Goal: Task Accomplishment & Management: Complete application form

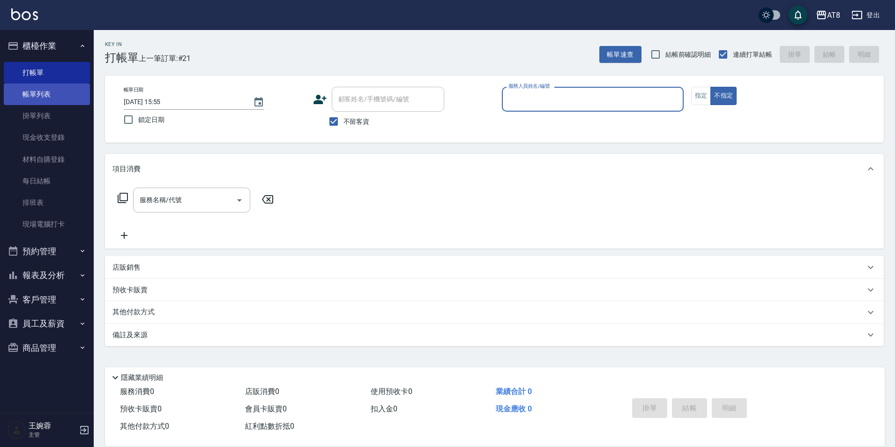
click at [33, 93] on link "帳單列表" at bounding box center [47, 94] width 86 height 22
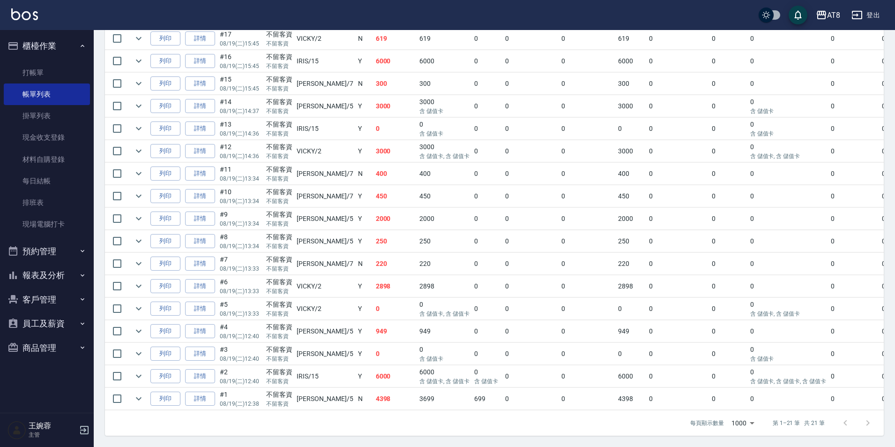
scroll to position [390, 0]
click at [894, 212] on div "ORDERS 帳單列表 新開單 [DATE] [DATE] [DATE] [DATE] 設計師編號/姓名 設計師編號/姓名 顧客編號/姓名 顧客編號/姓名 其…" at bounding box center [495, 65] width 802 height 761
click at [895, 202] on html "AT8 登出 櫃檯作業 打帳單 帳單列表 掛單列表 現金收支登錄 材料自購登錄 每日結帳 排班表 現場電腦打卡 預約管理 預約管理 單日預約紀錄 單週預約紀錄…" at bounding box center [447, 50] width 895 height 791
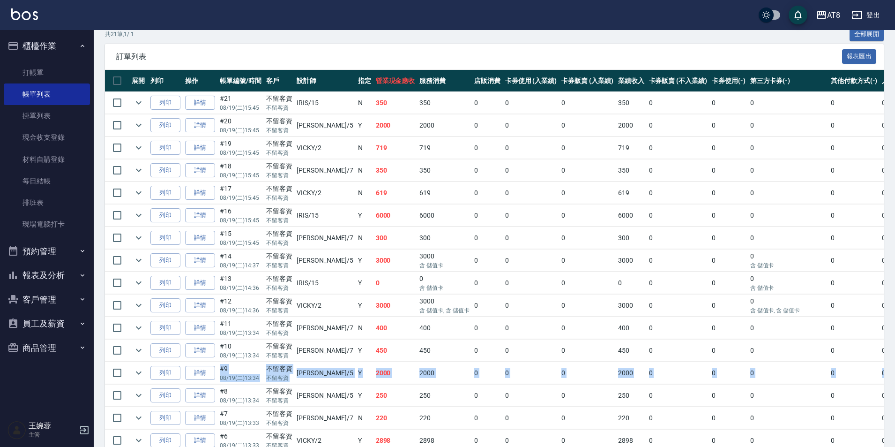
scroll to position [195, 0]
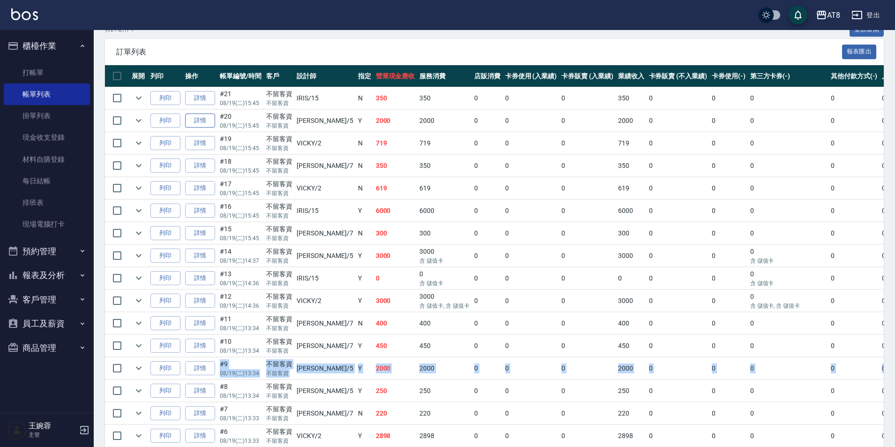
click at [196, 128] on link "詳情" at bounding box center [200, 120] width 30 height 15
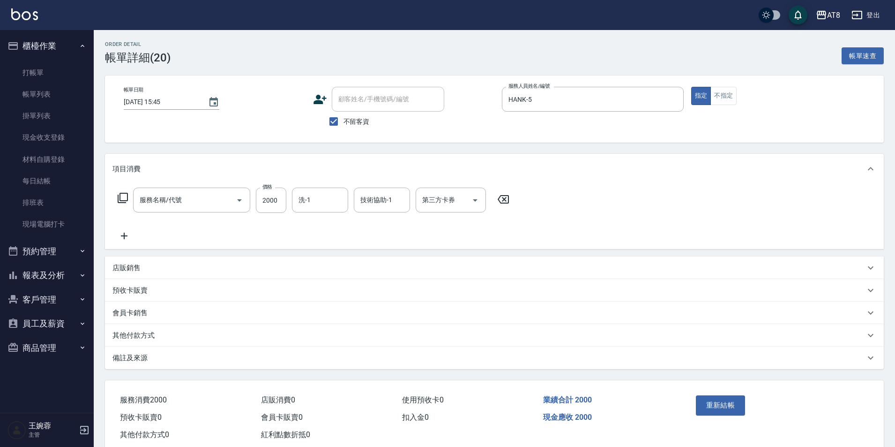
type input "[DATE] 15:45"
checkbox input "true"
type input "HANK-5"
type input "燙髮(32000)"
click at [509, 203] on icon at bounding box center [503, 199] width 11 height 8
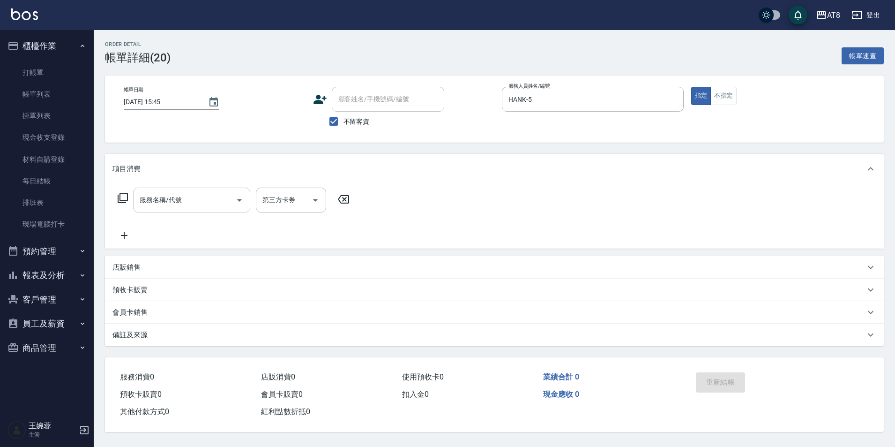
click at [181, 206] on input "服務名稱/代號" at bounding box center [184, 200] width 95 height 16
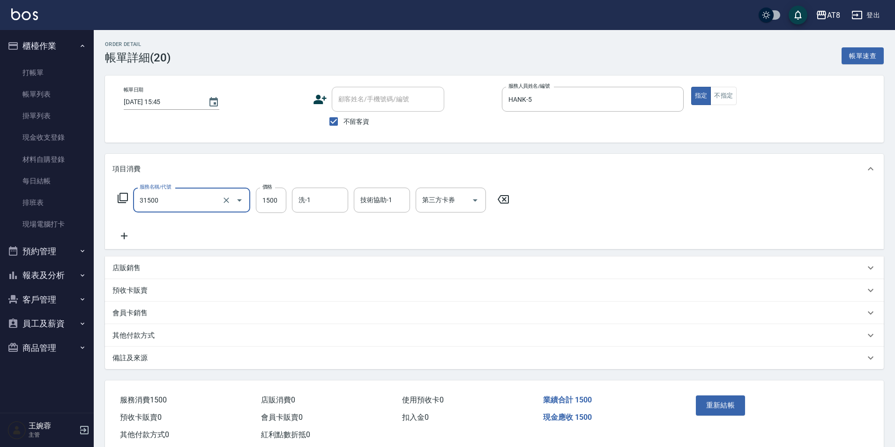
type input "燙髮(31500)"
type input "助理-25"
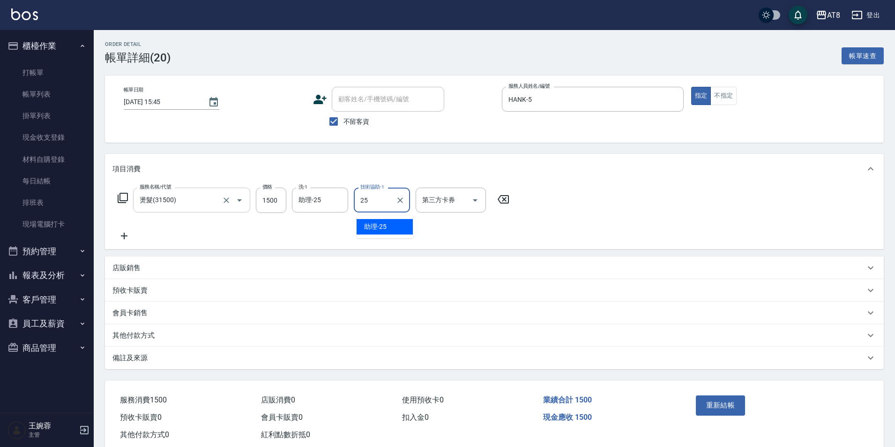
type input "助理-25"
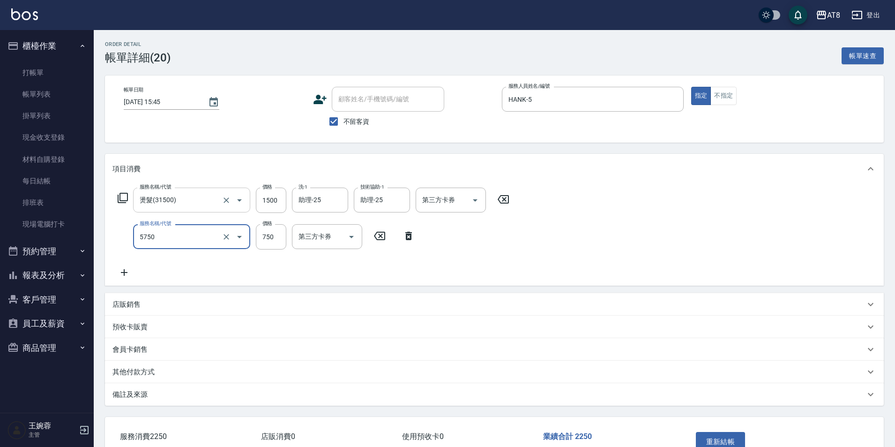
type input "乳清護髮(5750)"
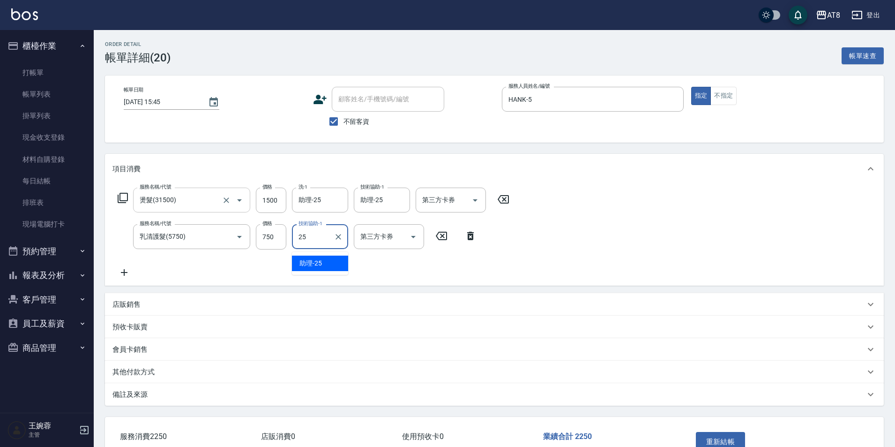
type input "助理-25"
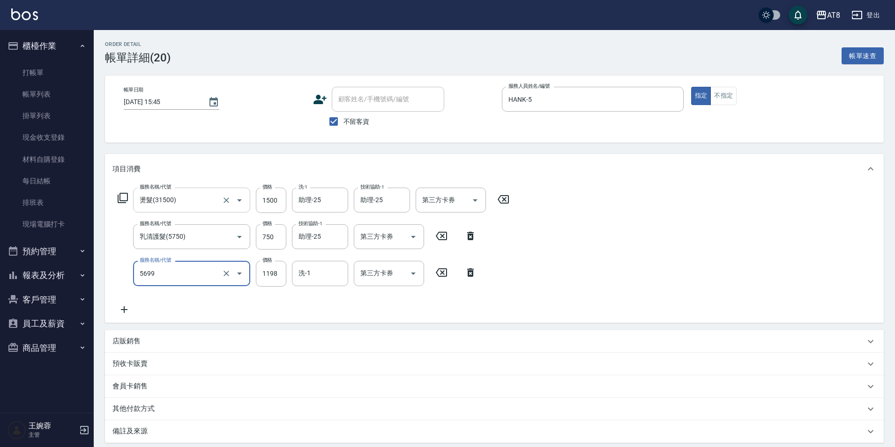
type input "水沁涼套餐(5699)"
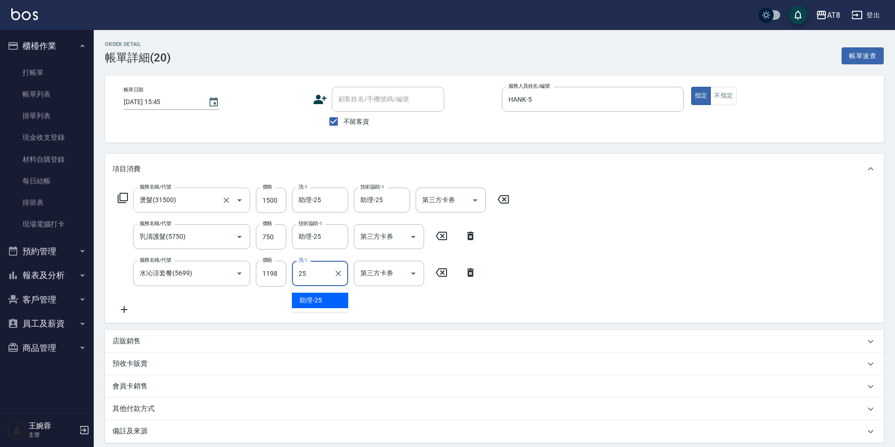
type input "助理-25"
click at [126, 338] on div "店販銷售" at bounding box center [494, 341] width 779 height 22
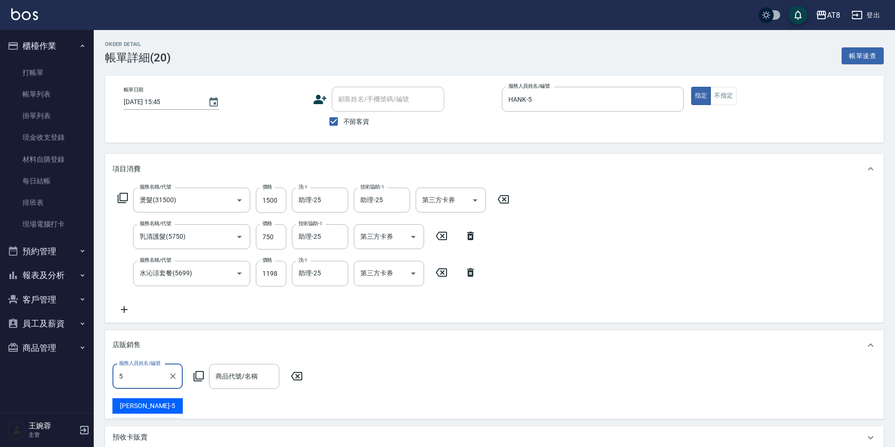
type input "HANK-5"
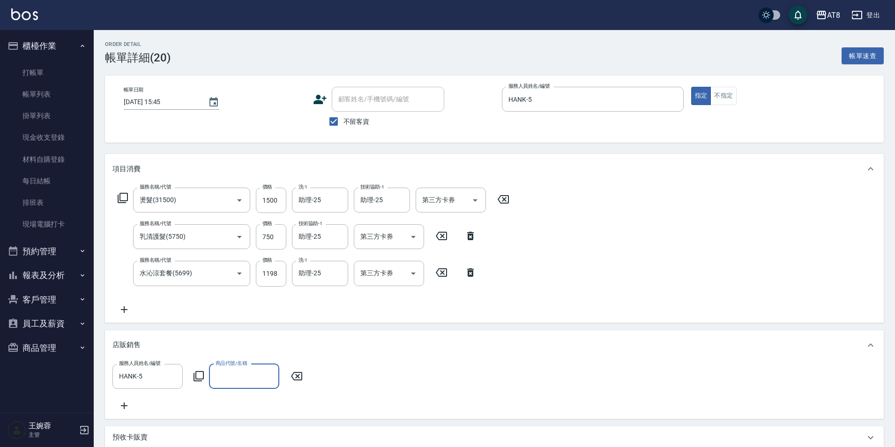
click at [201, 380] on icon at bounding box center [198, 375] width 11 height 11
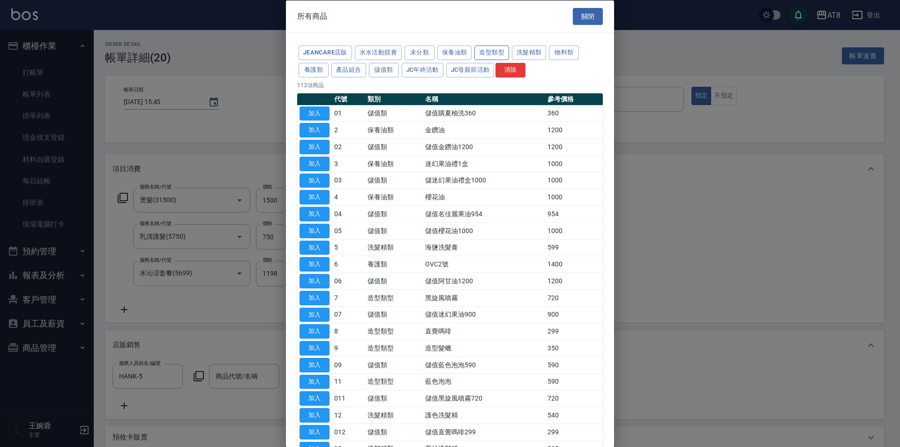
click at [509, 53] on button "造型類型" at bounding box center [491, 52] width 35 height 15
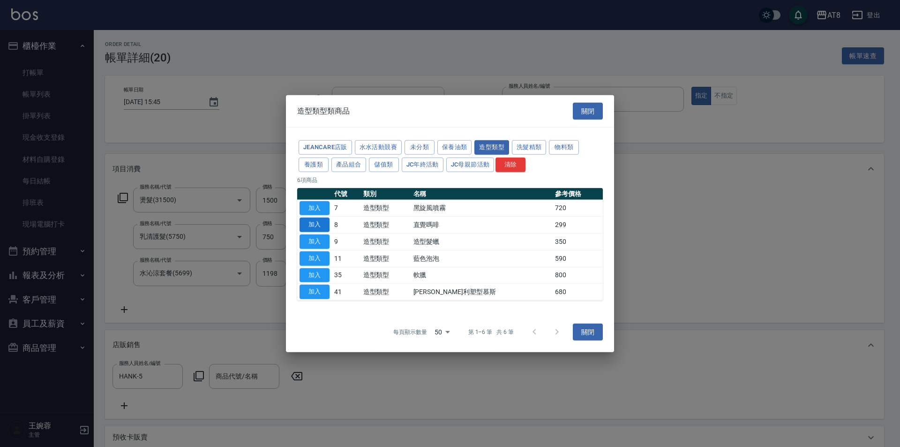
click at [305, 222] on button "加入" at bounding box center [315, 224] width 30 height 15
type input "直覺嗎啡"
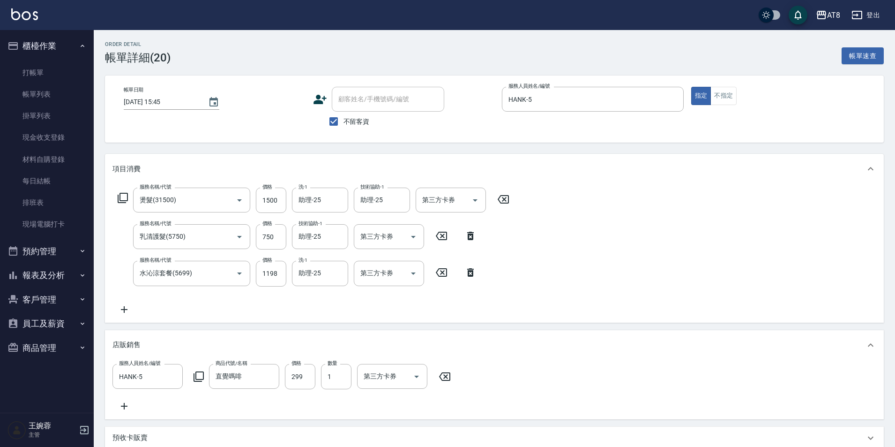
scroll to position [194, 0]
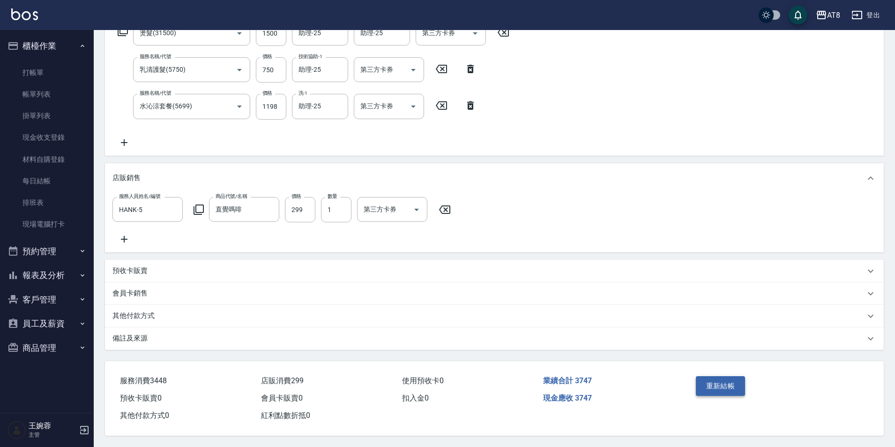
click at [720, 376] on button "重新結帳" at bounding box center [721, 386] width 50 height 20
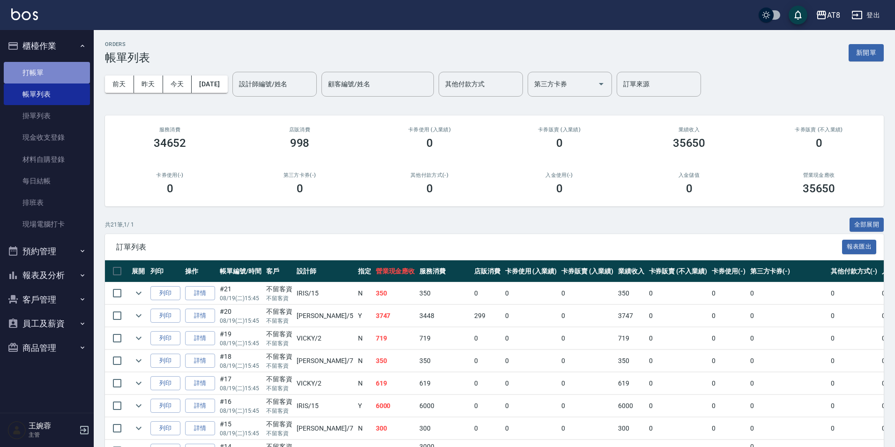
click at [54, 69] on link "打帳單" at bounding box center [47, 73] width 86 height 22
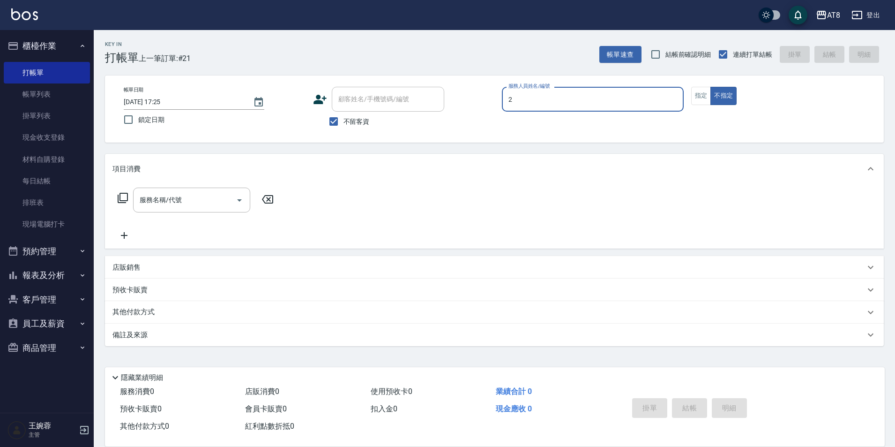
type input "VICKY-2"
type button "false"
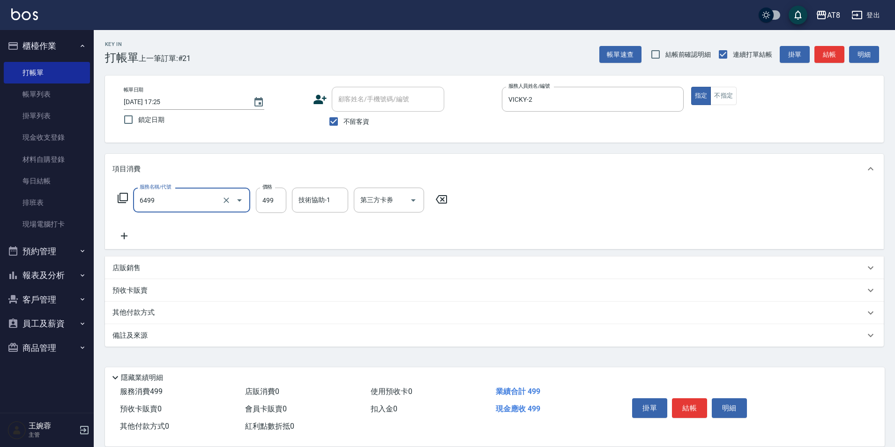
type input "SPA499(6499)"
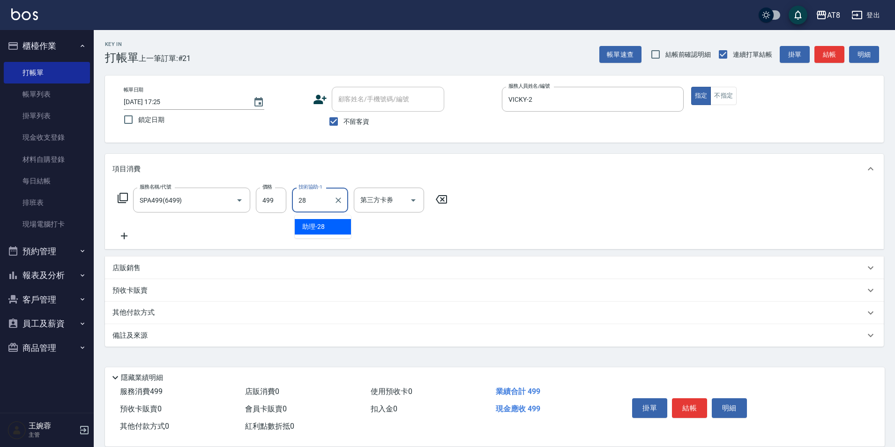
type input "助理-28"
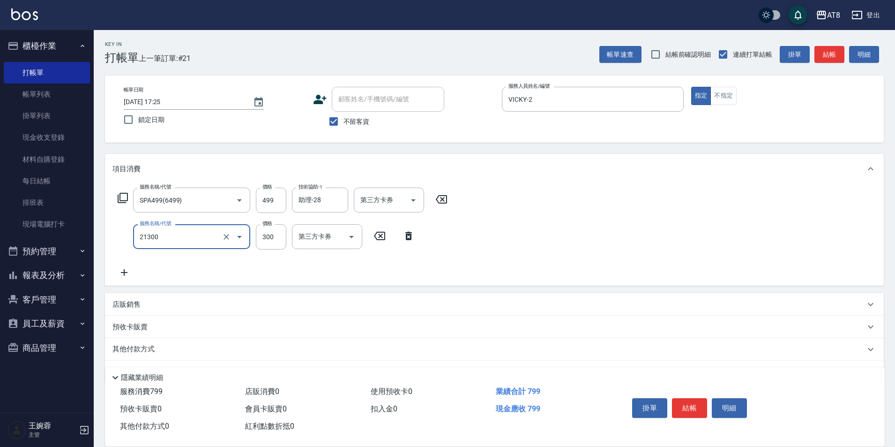
type input "剪髮(21300)"
click at [689, 400] on button "結帳" at bounding box center [689, 408] width 35 height 20
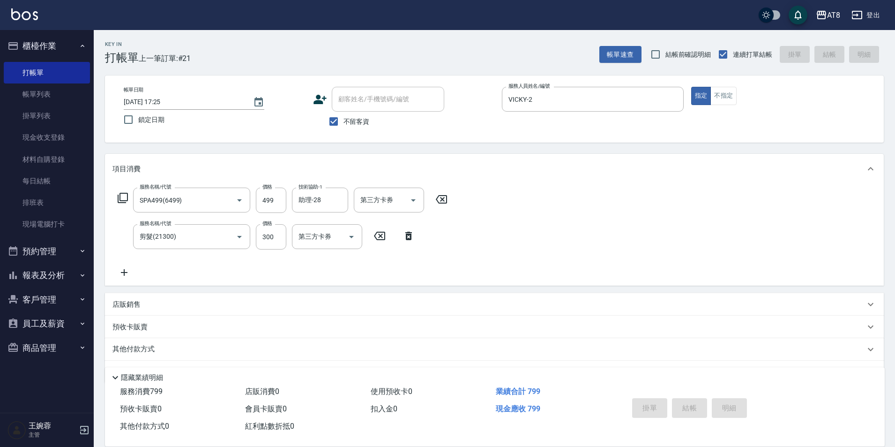
type input "[DATE] 17:26"
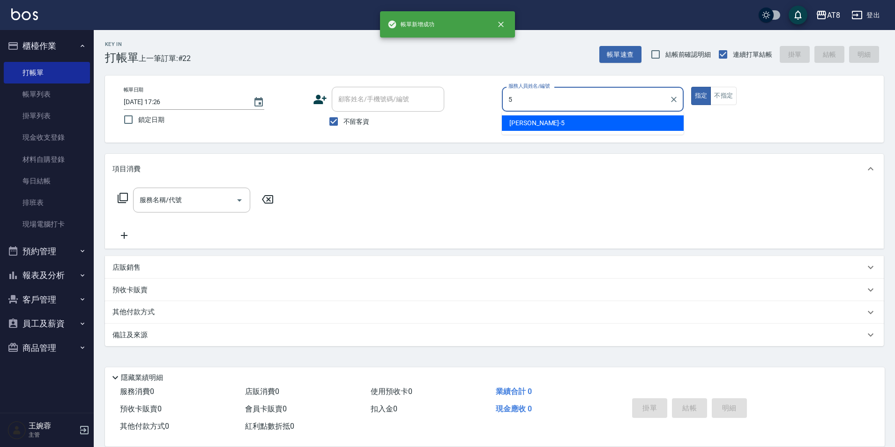
type input "HANK-5"
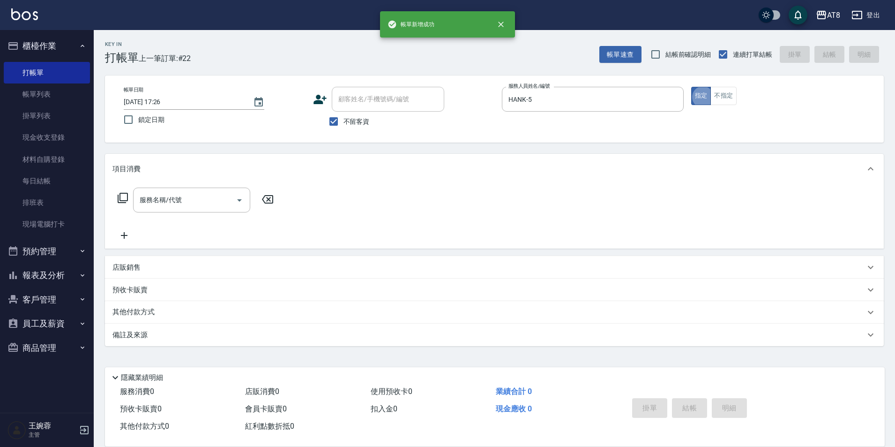
type button "true"
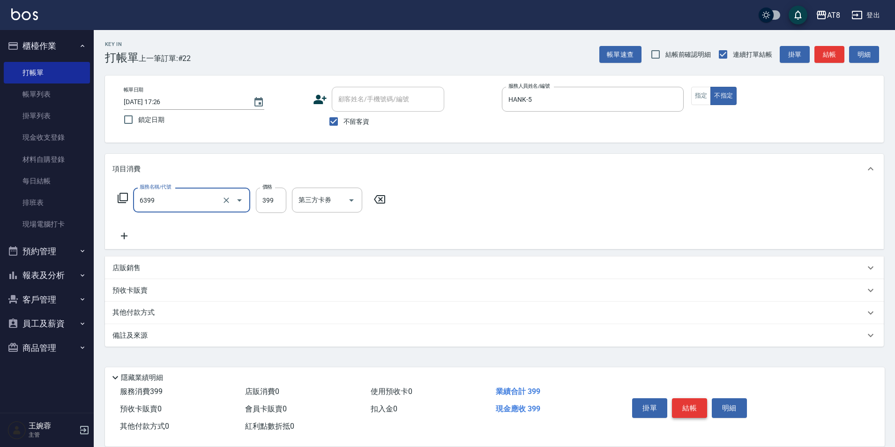
type input "SPA399(6399)"
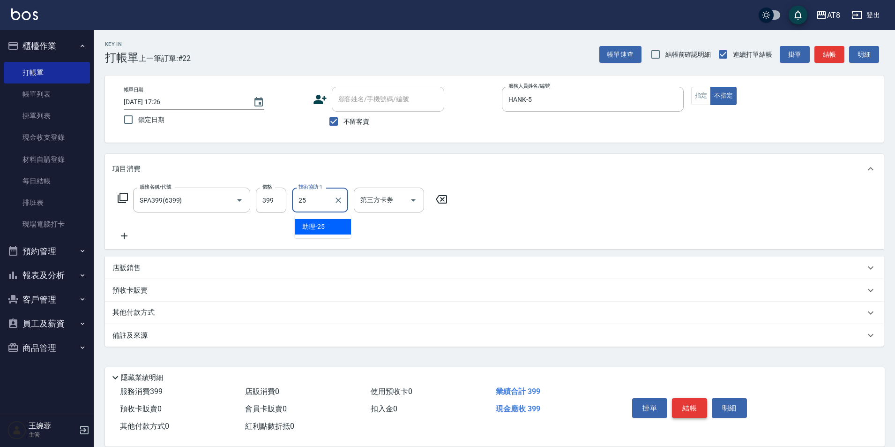
type input "助理-25"
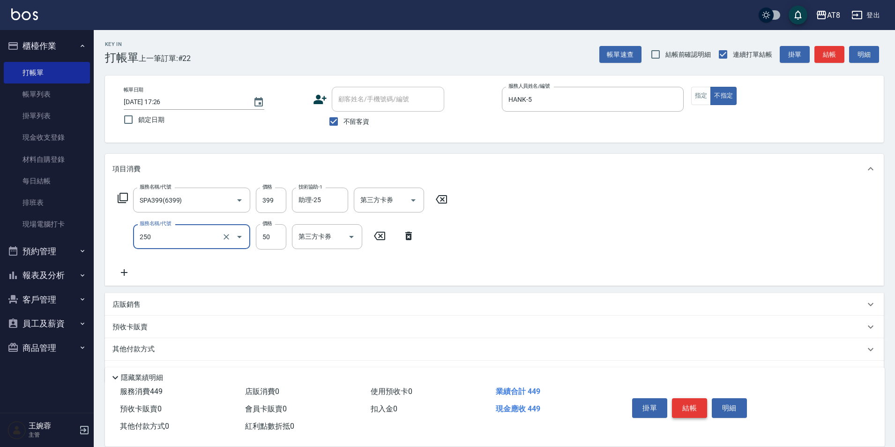
type input "剪瀏海(250)"
click at [689, 400] on button "結帳" at bounding box center [689, 408] width 35 height 20
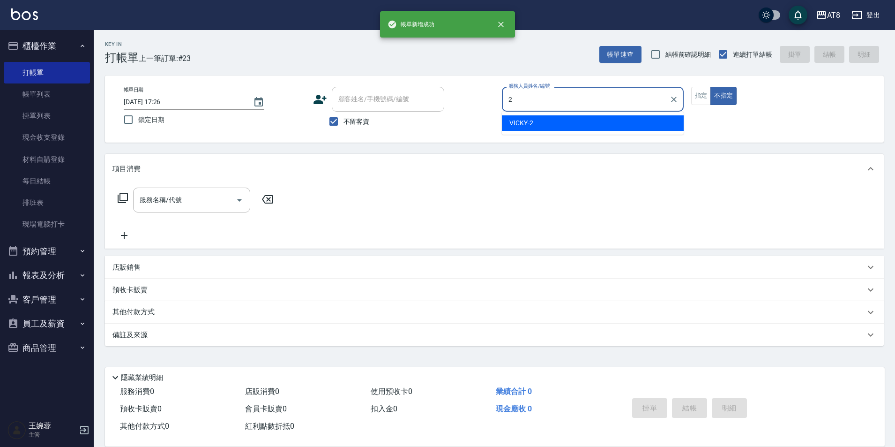
type input "VICKY-2"
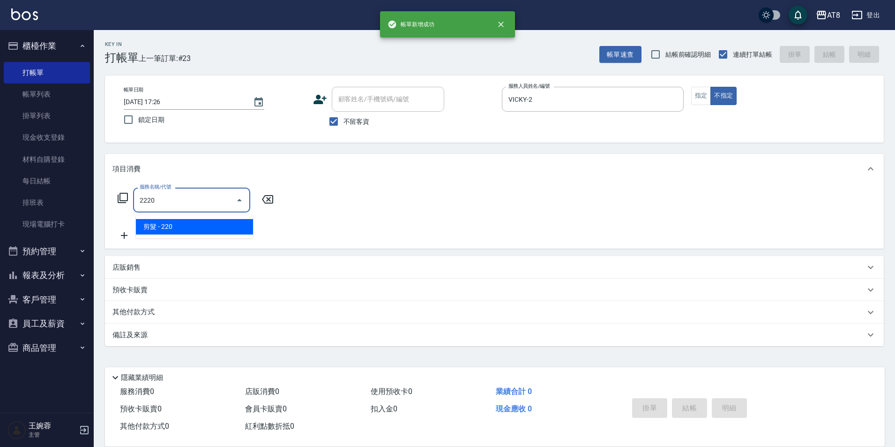
type input "剪髮(2220)"
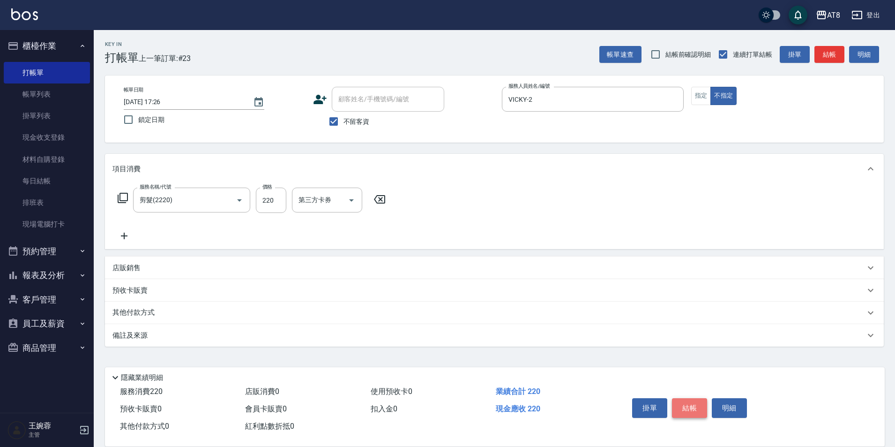
click at [689, 400] on button "結帳" at bounding box center [689, 408] width 35 height 20
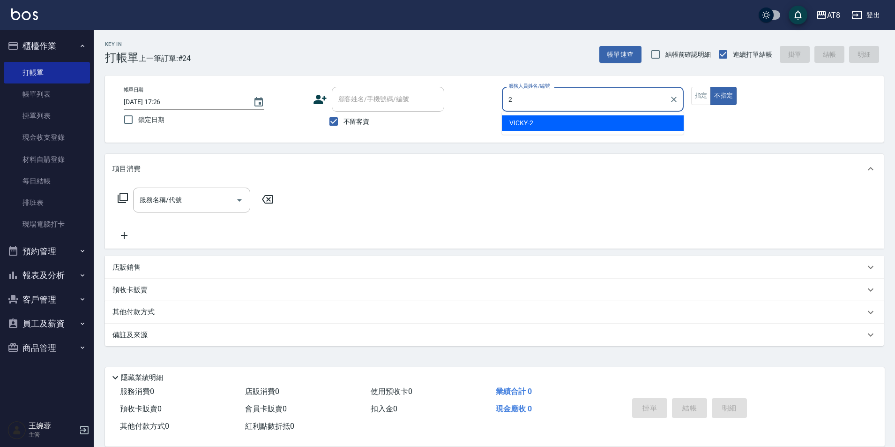
type input "VICKY-2"
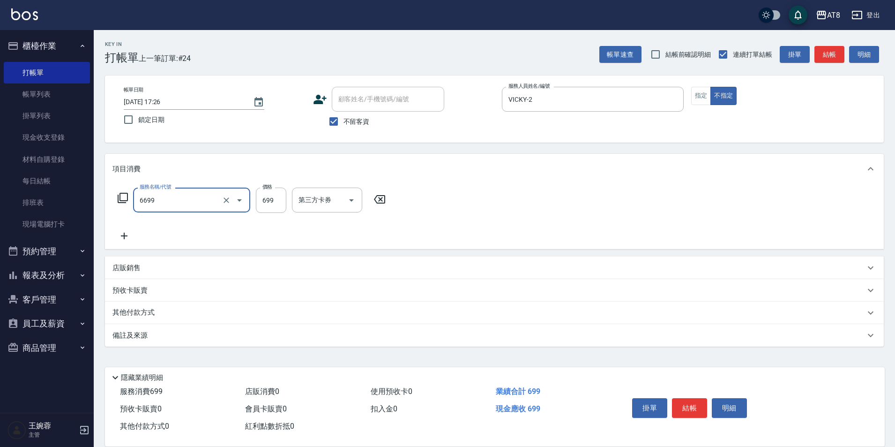
type input "SPA699(6699)"
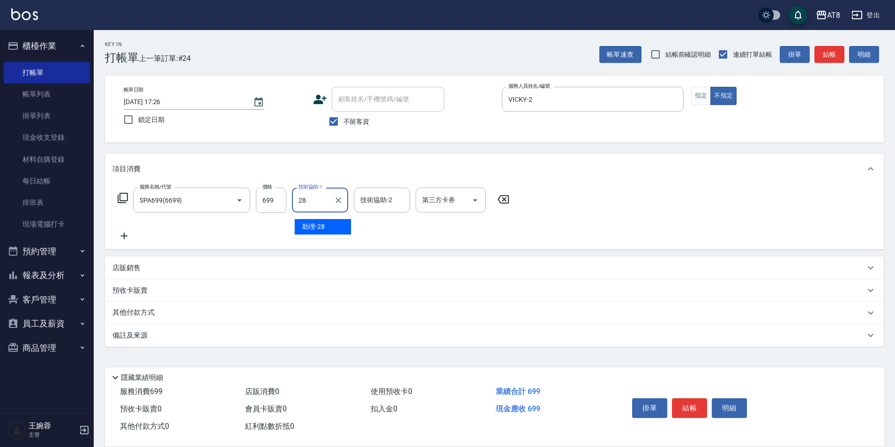
type input "助理-28"
click at [705, 400] on button "結帳" at bounding box center [689, 408] width 35 height 20
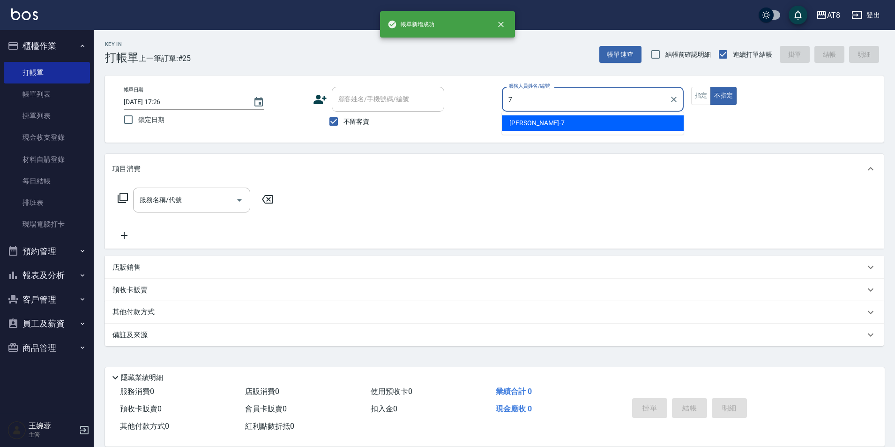
type input "[PERSON_NAME]-7"
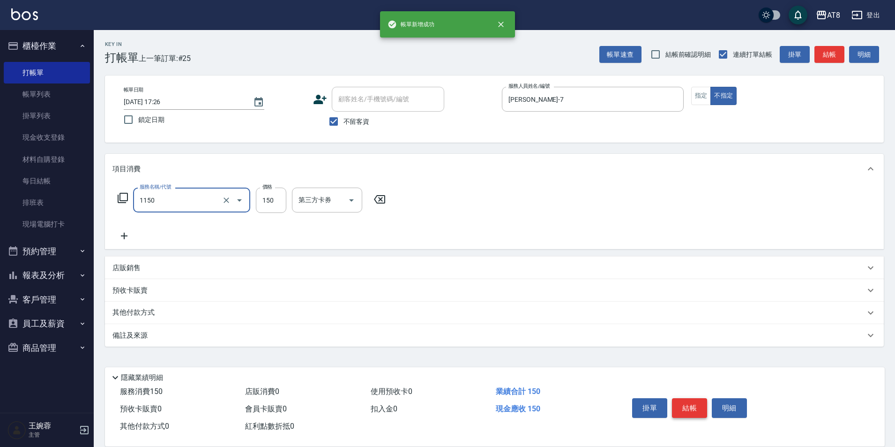
type input "洗髮(1150)"
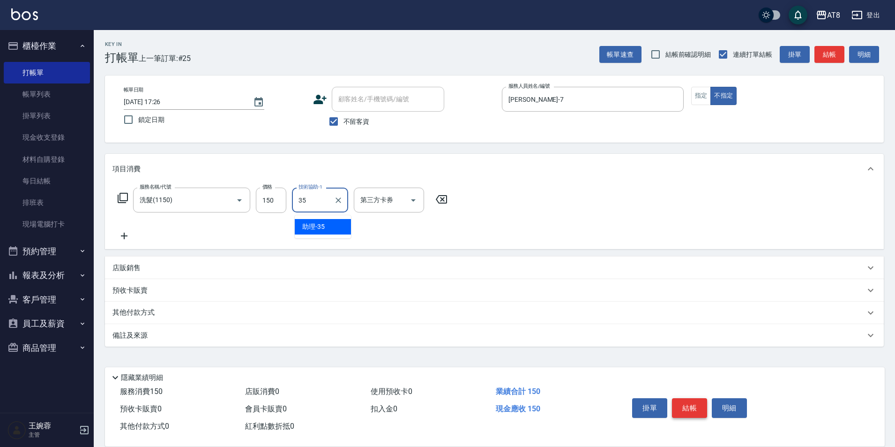
type input "助理-35"
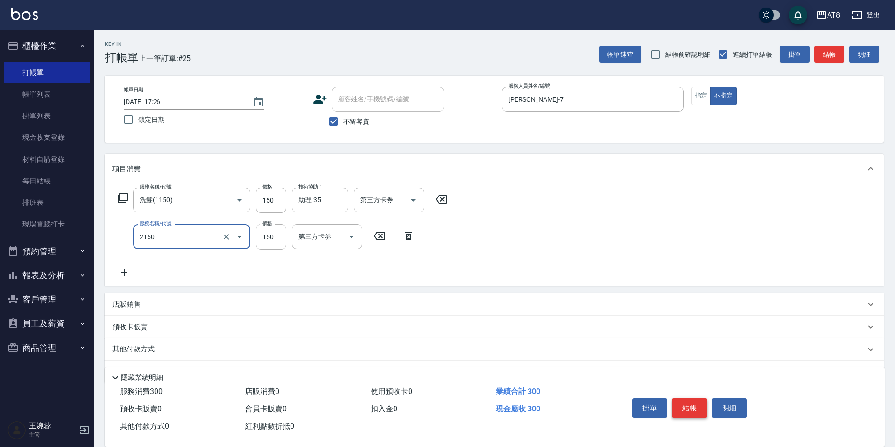
type input "剪髮(2150)"
click at [123, 201] on icon at bounding box center [122, 197] width 11 height 11
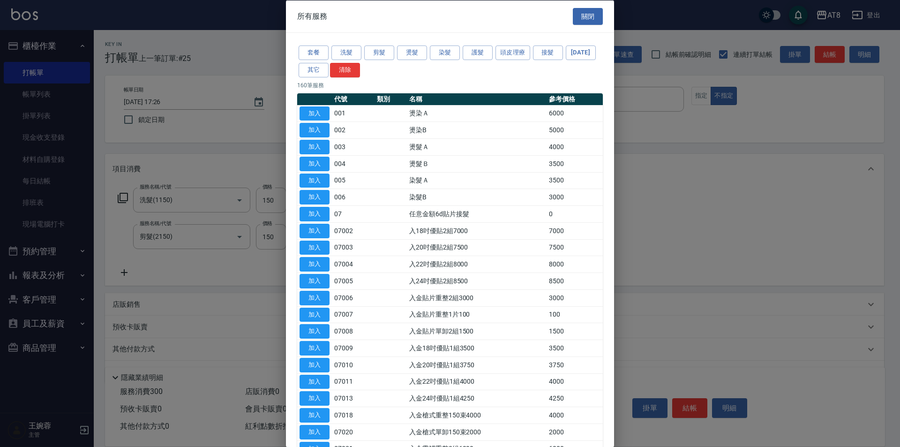
click at [462, 58] on div "套餐 洗髮 剪髮 燙髮 染髮 護髮 頭皮理療 接髮 [DATE] 其它 清除" at bounding box center [450, 61] width 306 height 35
click at [469, 56] on button "護髮" at bounding box center [478, 52] width 30 height 15
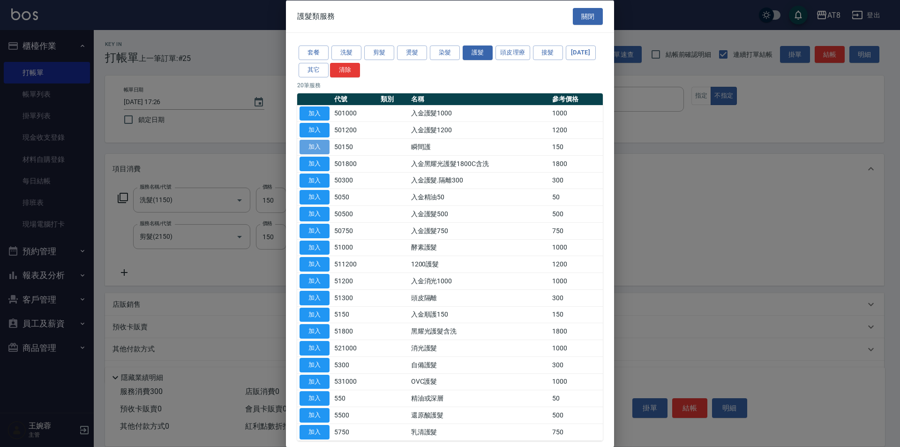
click at [317, 154] on button "加入" at bounding box center [315, 147] width 30 height 15
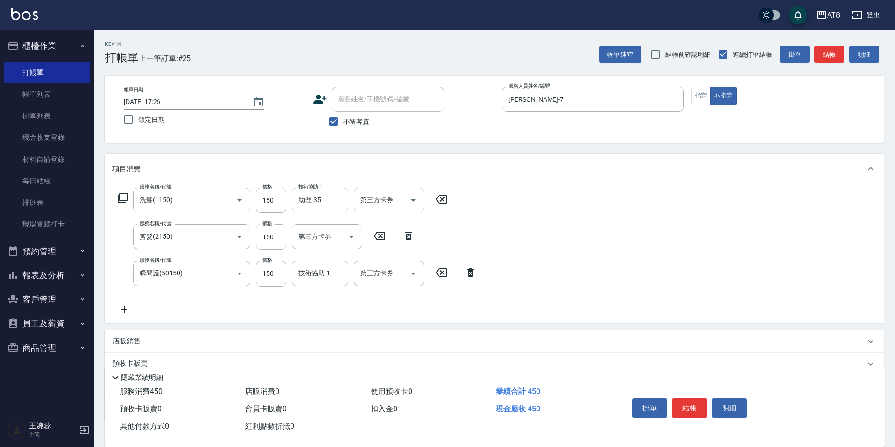
click at [319, 268] on div "技術協助-1 技術協助-1" at bounding box center [320, 273] width 56 height 25
type input "助理-35"
click at [699, 405] on button "結帳" at bounding box center [689, 408] width 35 height 20
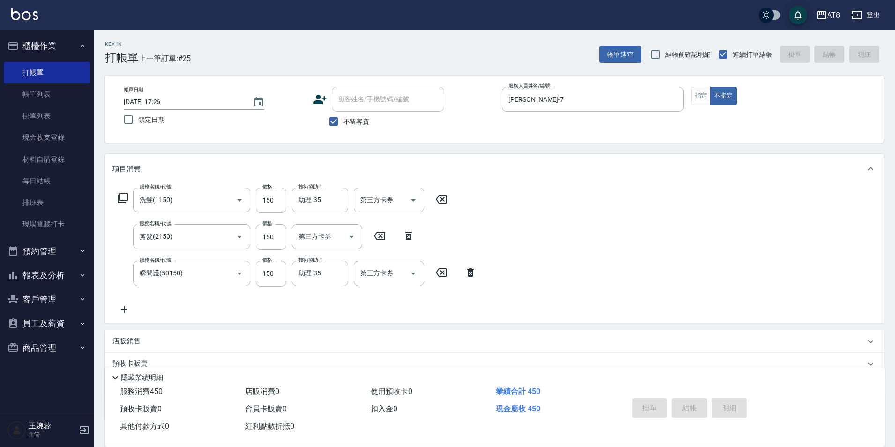
type input "[DATE] 17:27"
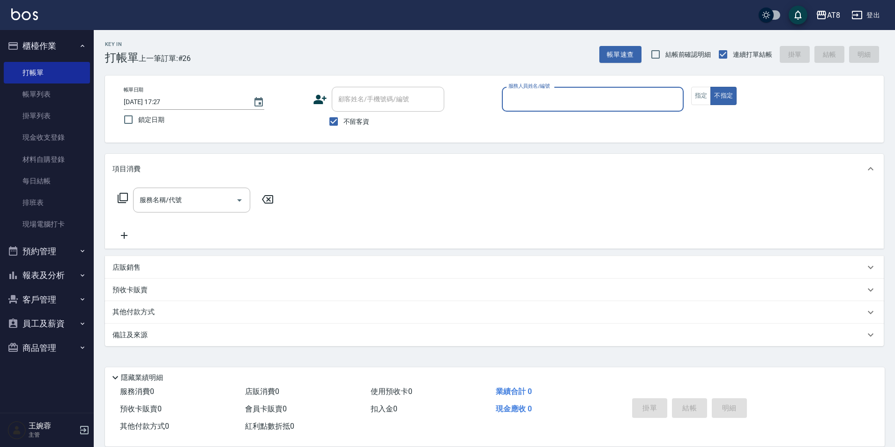
click at [62, 271] on button "報表及分析" at bounding box center [47, 275] width 86 height 24
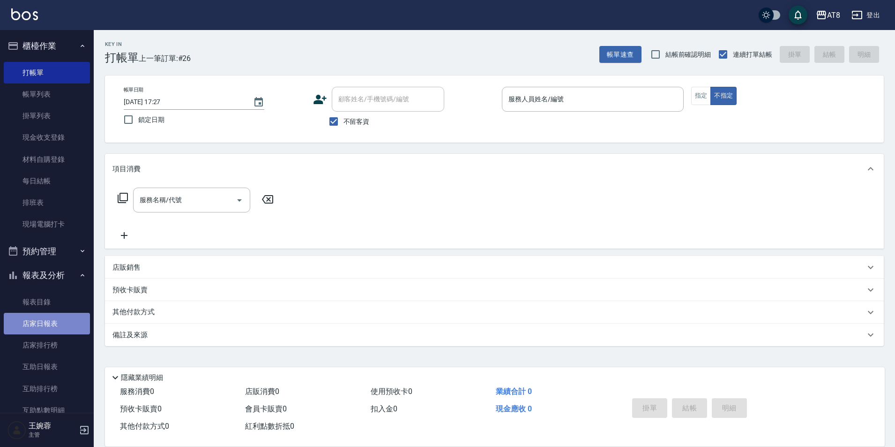
click at [51, 320] on link "店家日報表" at bounding box center [47, 324] width 86 height 22
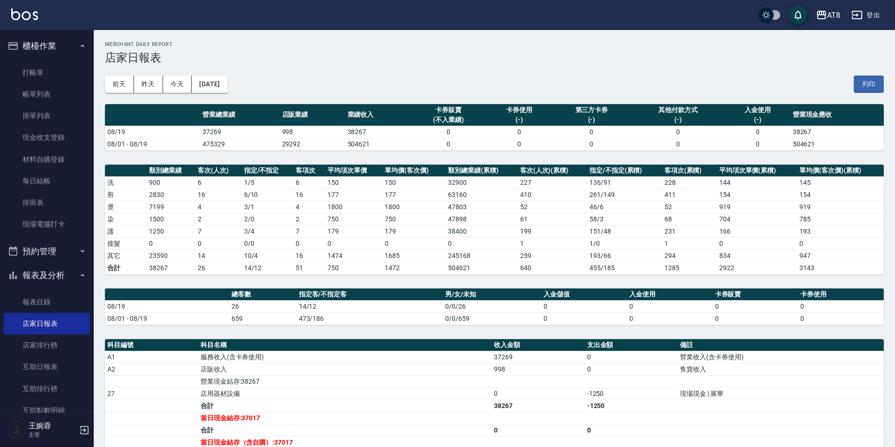
click at [10, 12] on div "AT8 登出" at bounding box center [447, 15] width 895 height 30
click at [30, 13] on img at bounding box center [24, 14] width 27 height 12
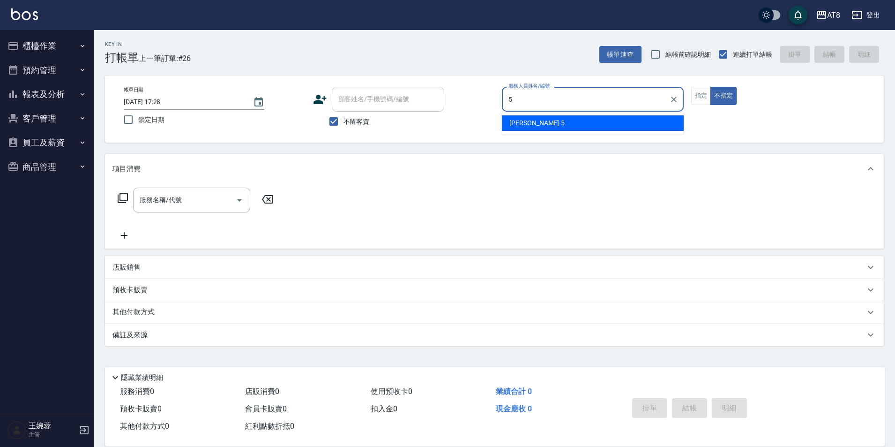
type input "HANK-5"
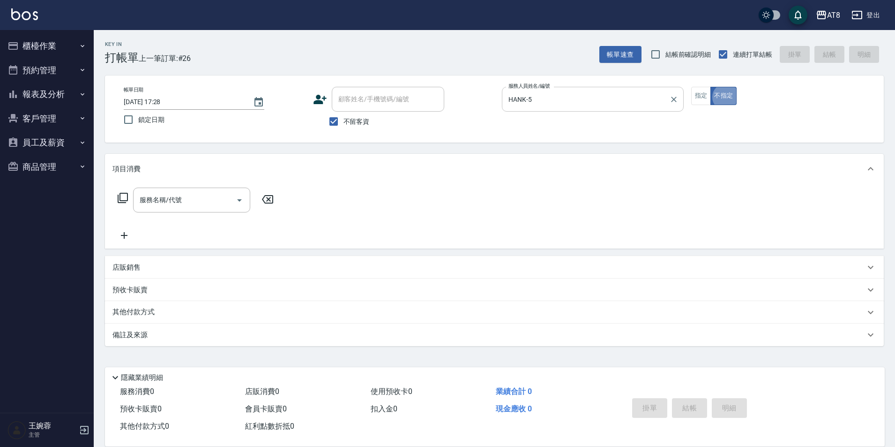
type button "false"
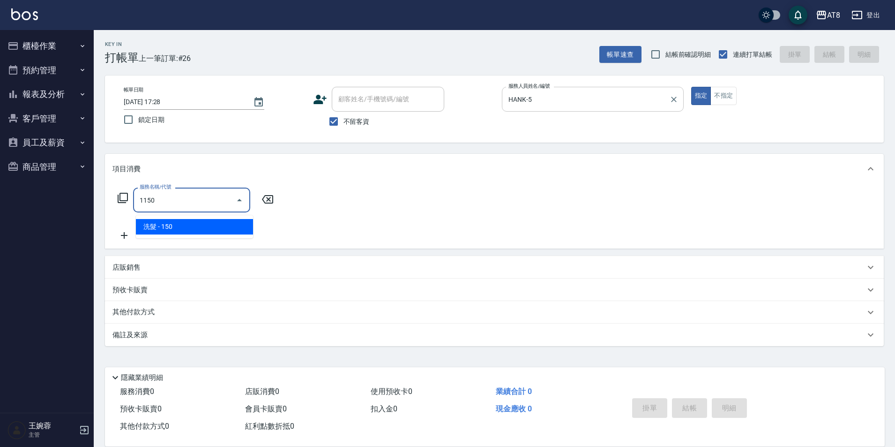
type input "洗髮(1150)"
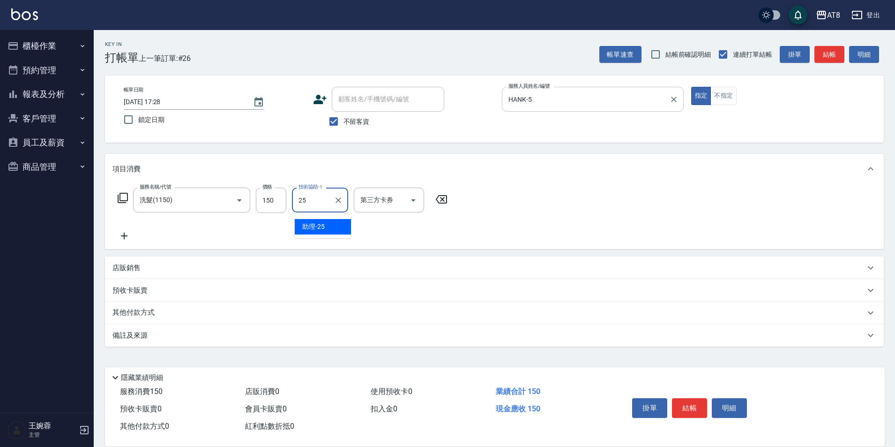
type input "助理-25"
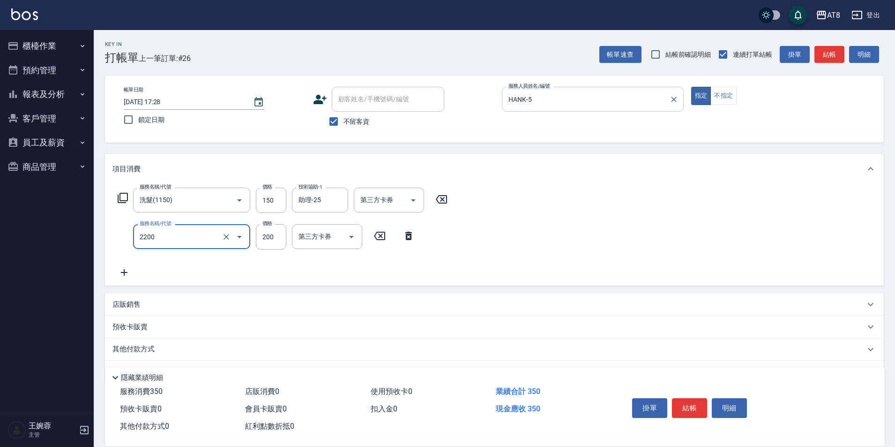
type input "剪髮(2200)"
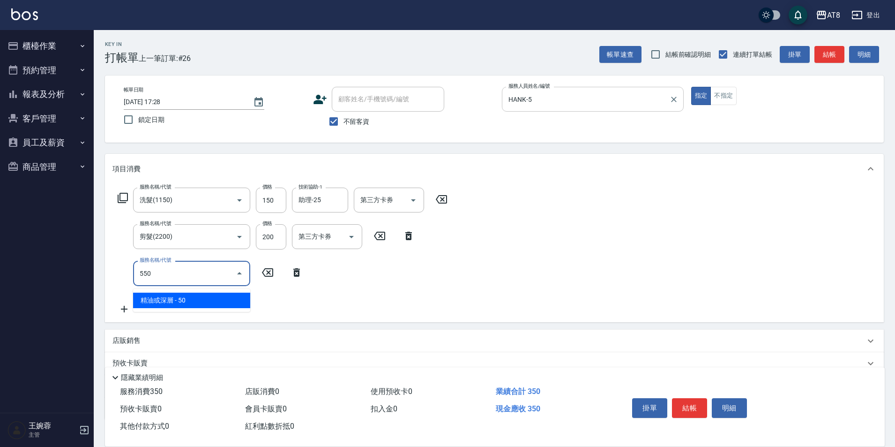
type input "精油或深層(550)"
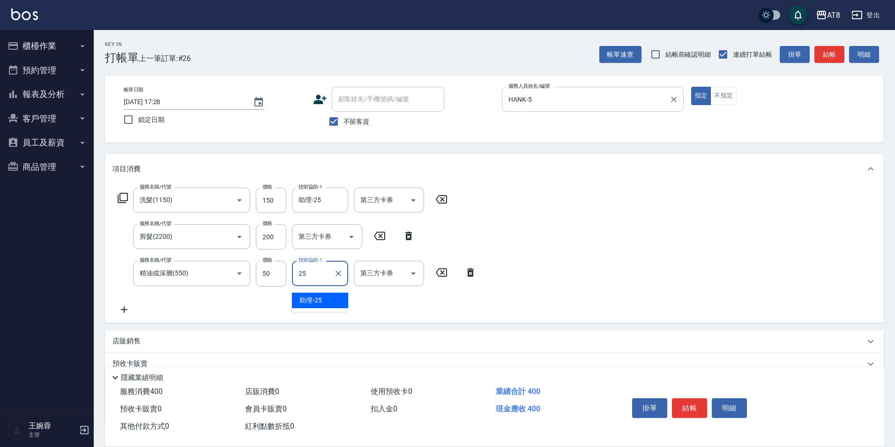
type input "助理-25"
click at [688, 402] on button "結帳" at bounding box center [689, 408] width 35 height 20
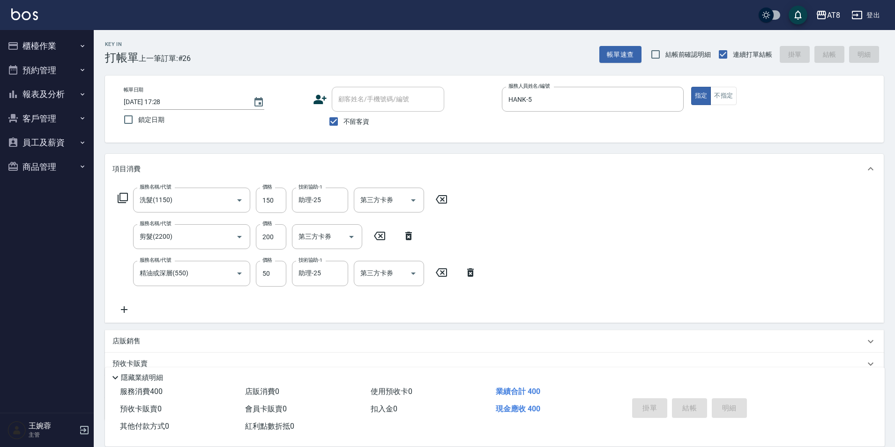
type input "[DATE] 17:43"
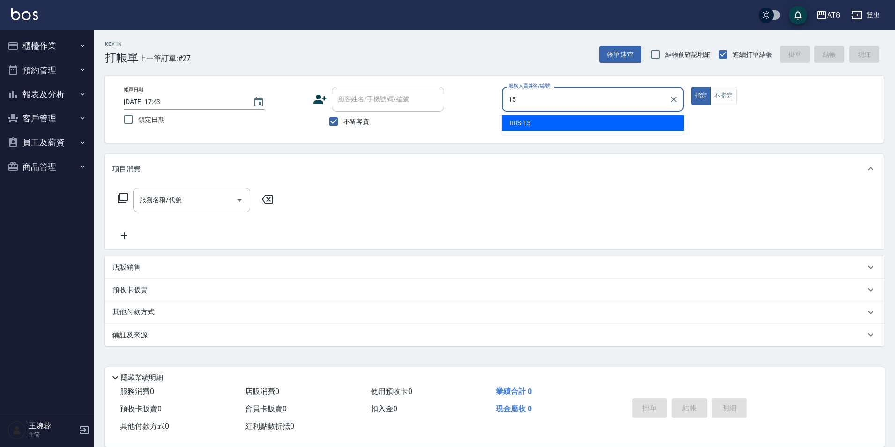
type input "IRIS-15"
type button "true"
